Goal: Information Seeking & Learning: Learn about a topic

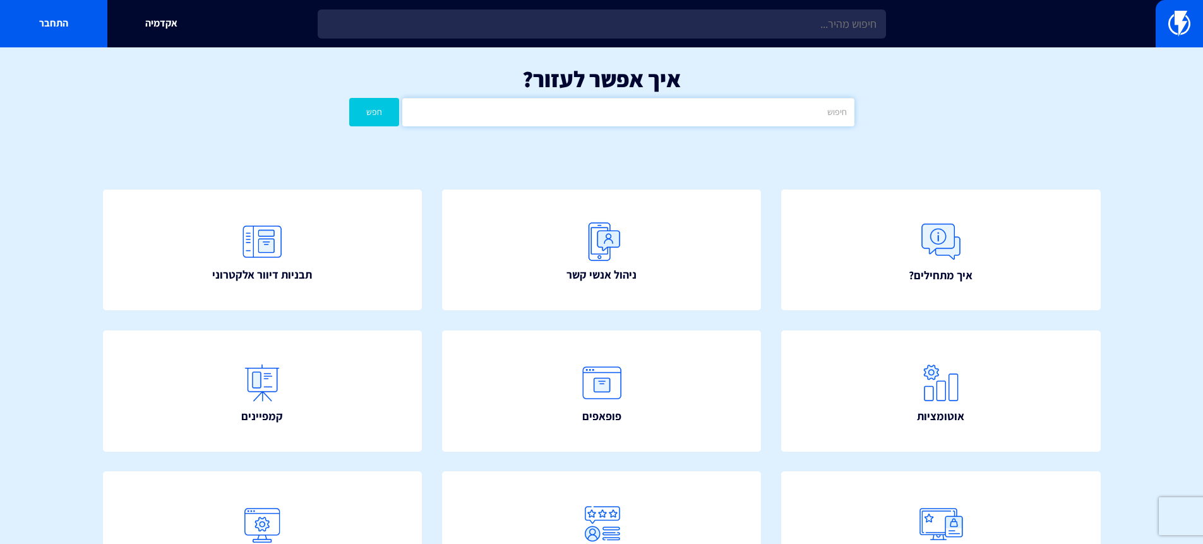
click at [662, 105] on input "text" at bounding box center [628, 112] width 452 height 28
type input "פופ"
click at [349, 98] on button "חפש" at bounding box center [374, 112] width 51 height 28
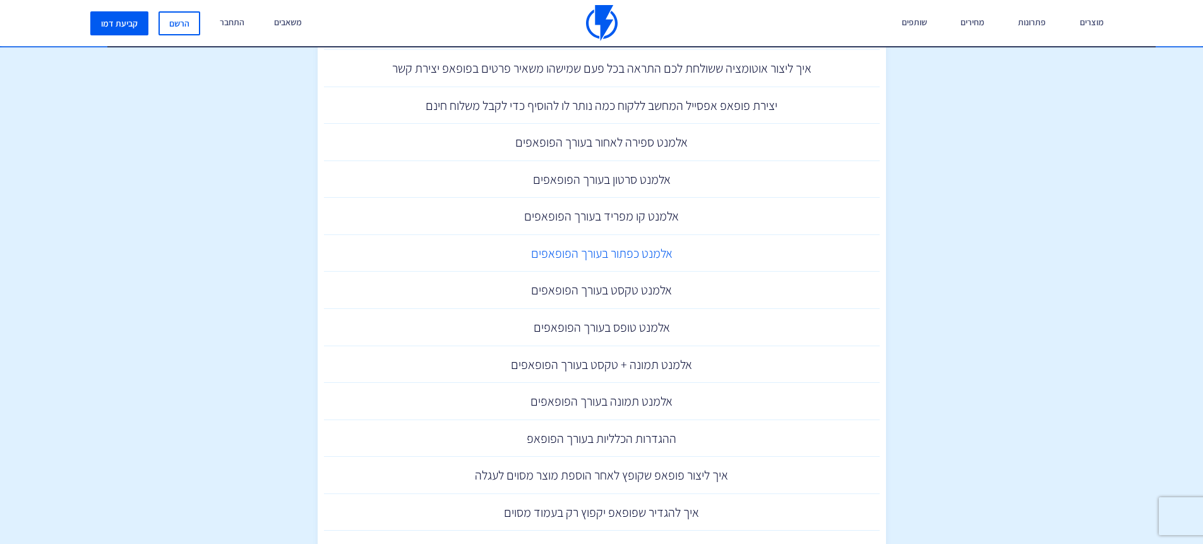
scroll to position [447, 0]
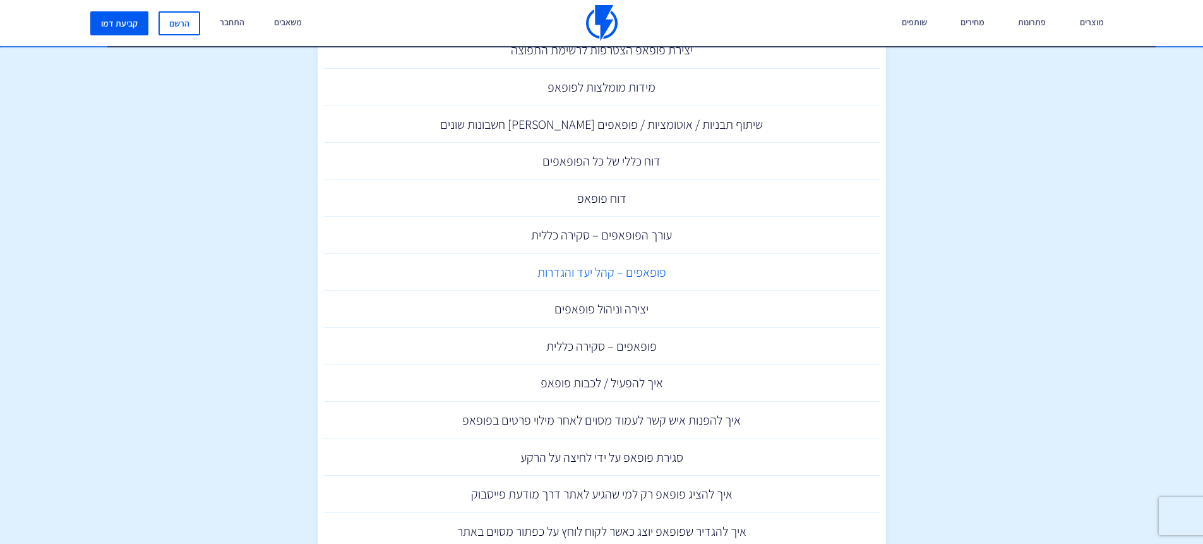
click at [638, 269] on link "פופאפים – קהל יעד והגדרות" at bounding box center [602, 272] width 556 height 37
